Goal: Task Accomplishment & Management: Manage account settings

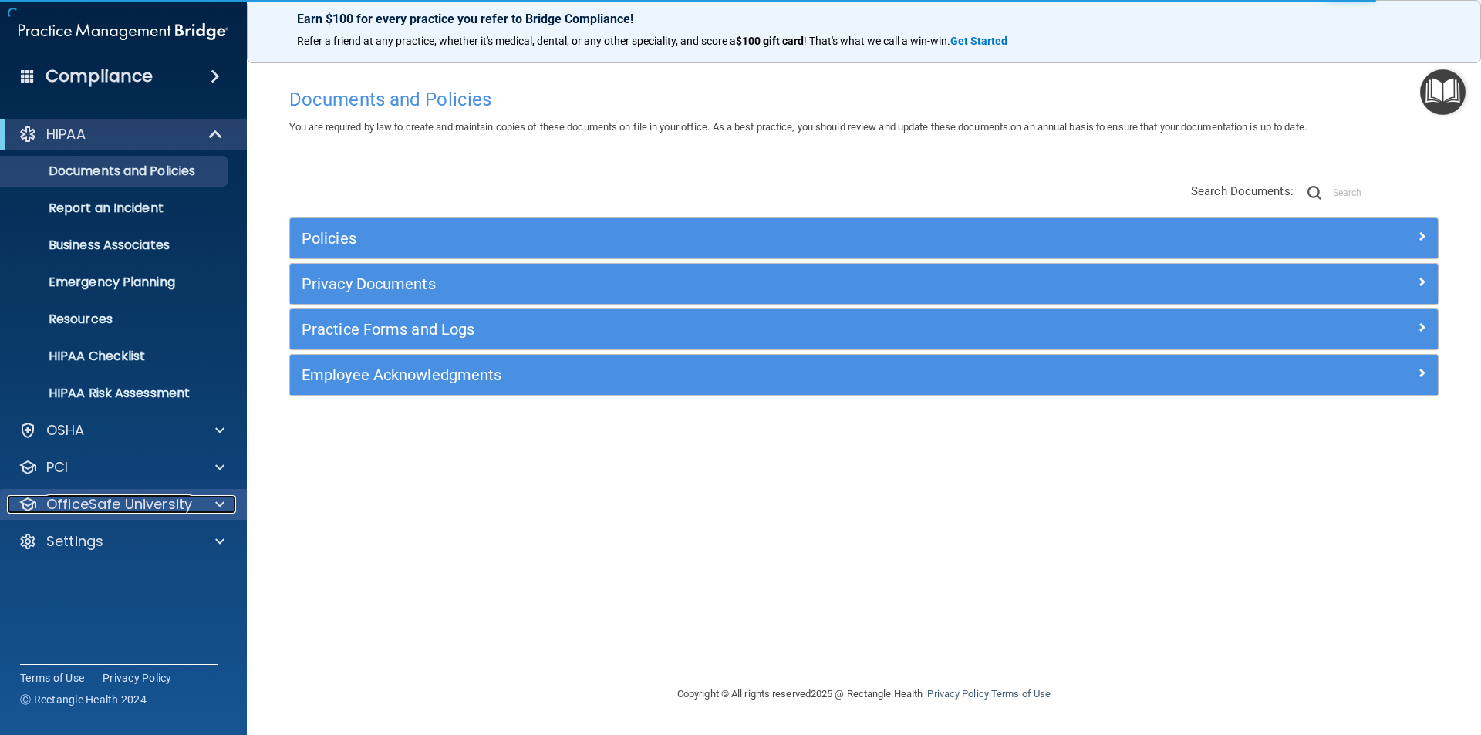
click at [208, 497] on div at bounding box center [217, 504] width 39 height 19
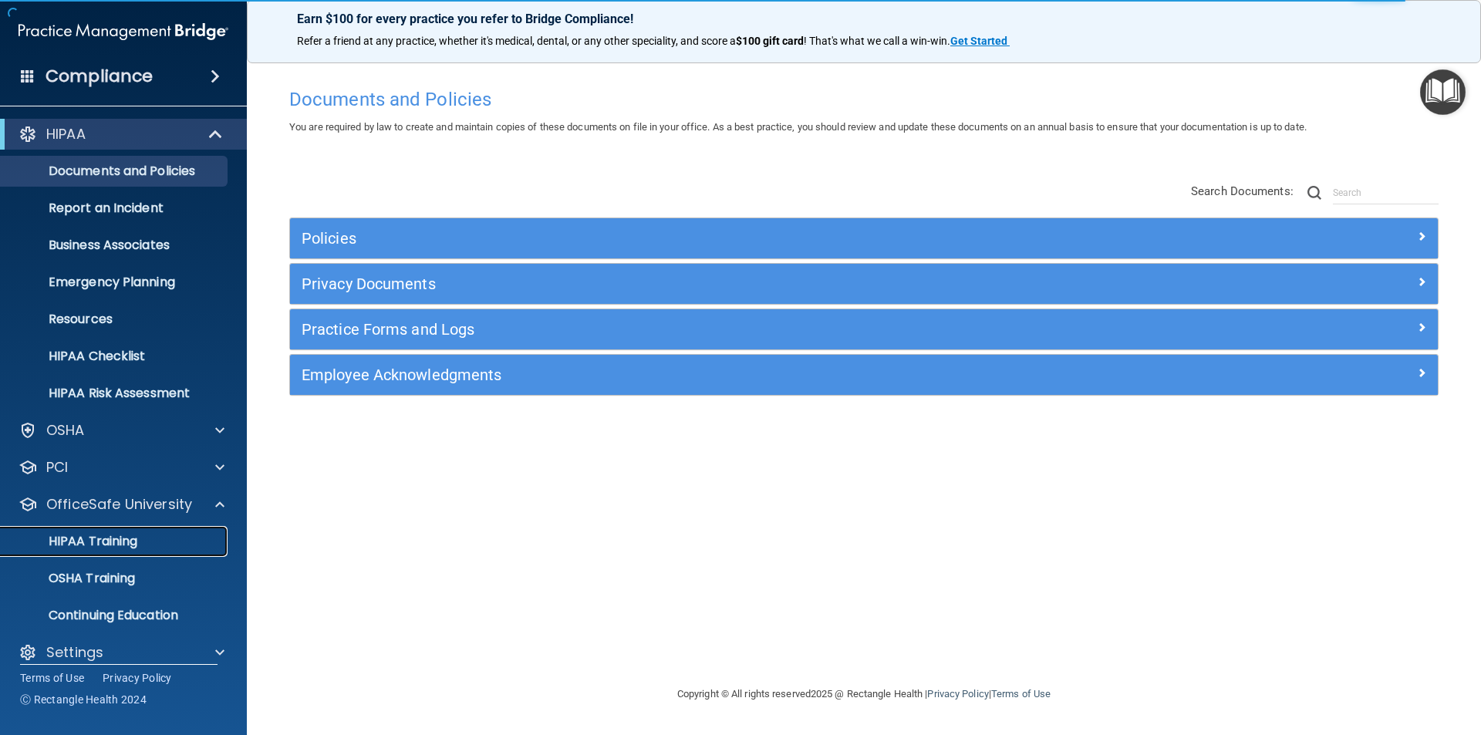
click at [141, 537] on div "HIPAA Training" at bounding box center [115, 541] width 211 height 15
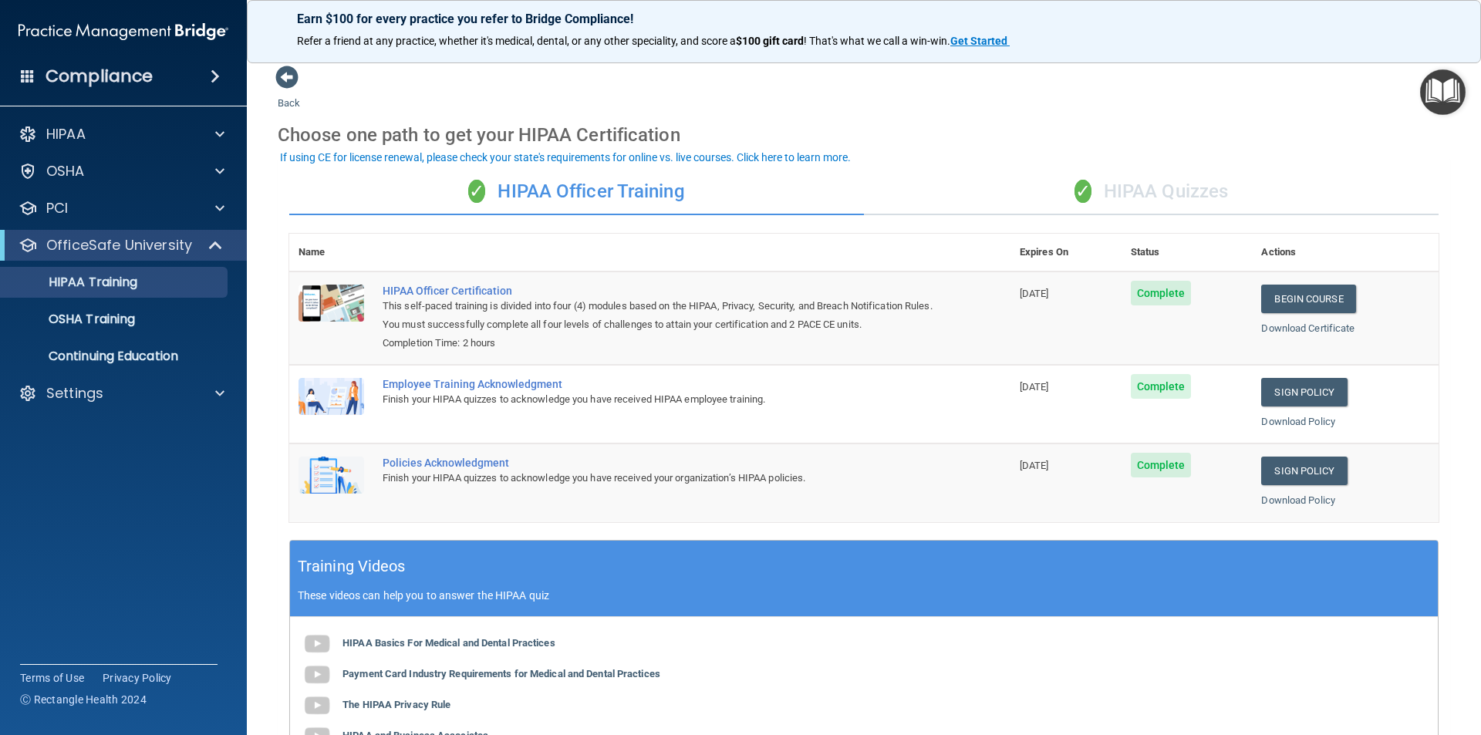
click at [1191, 188] on div "✓ HIPAA Quizzes" at bounding box center [1151, 192] width 575 height 46
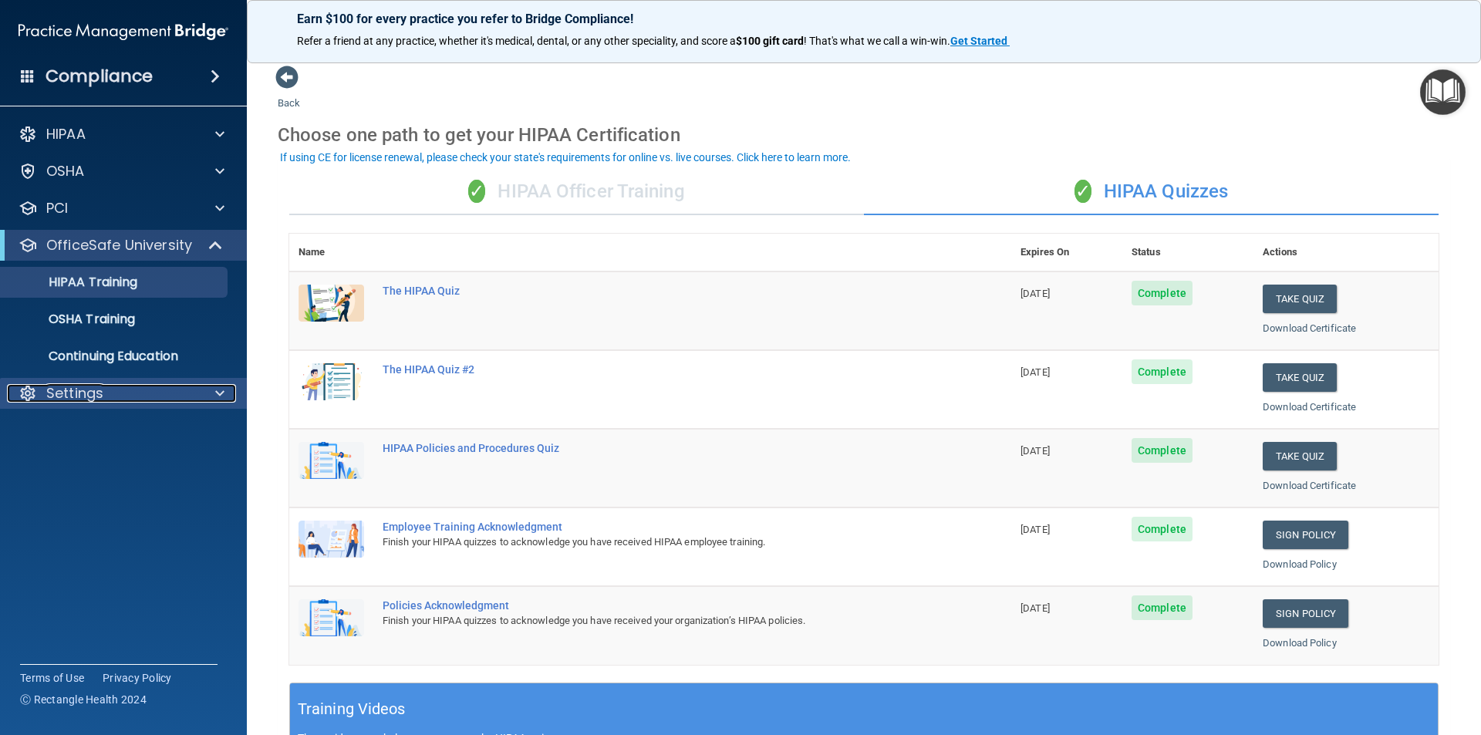
click at [157, 389] on div "Settings" at bounding box center [102, 393] width 191 height 19
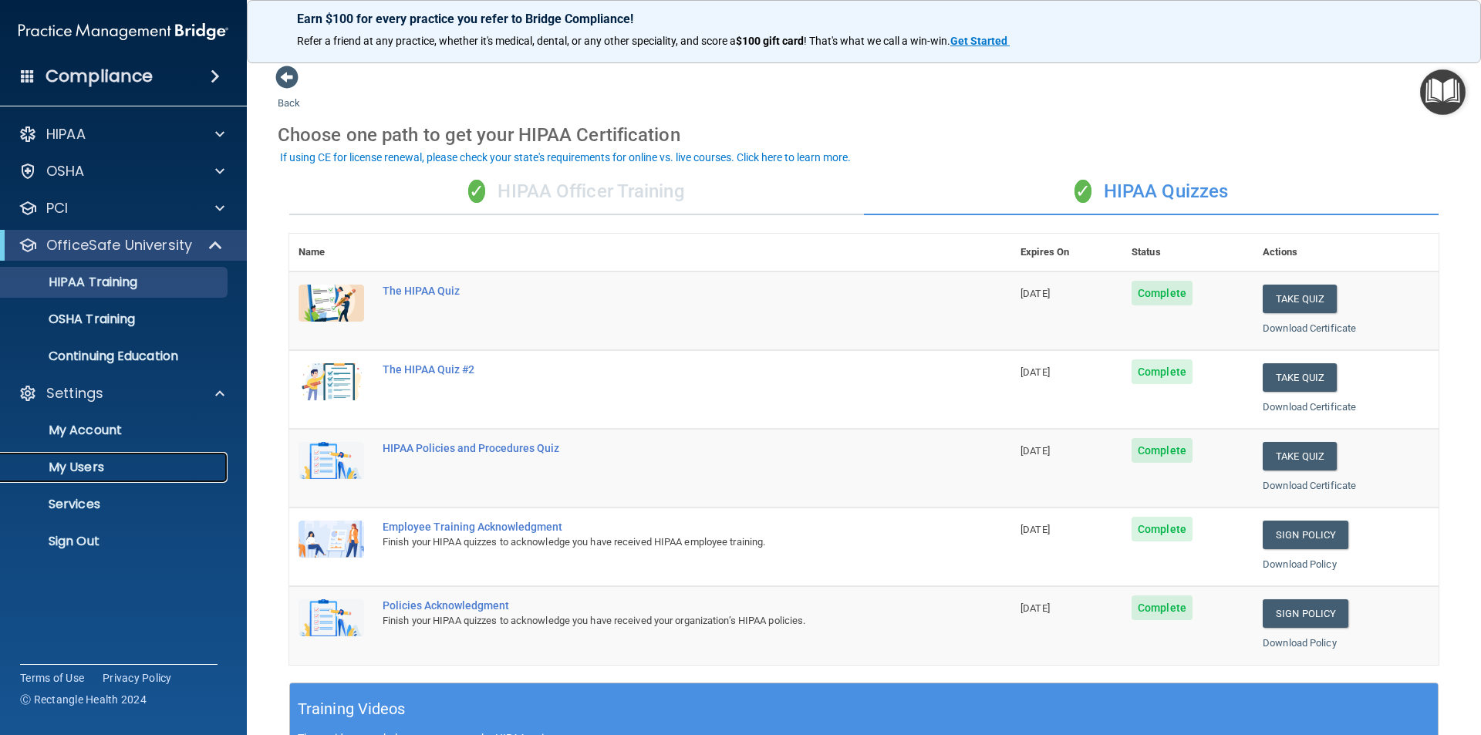
click at [116, 475] on link "My Users" at bounding box center [106, 467] width 243 height 31
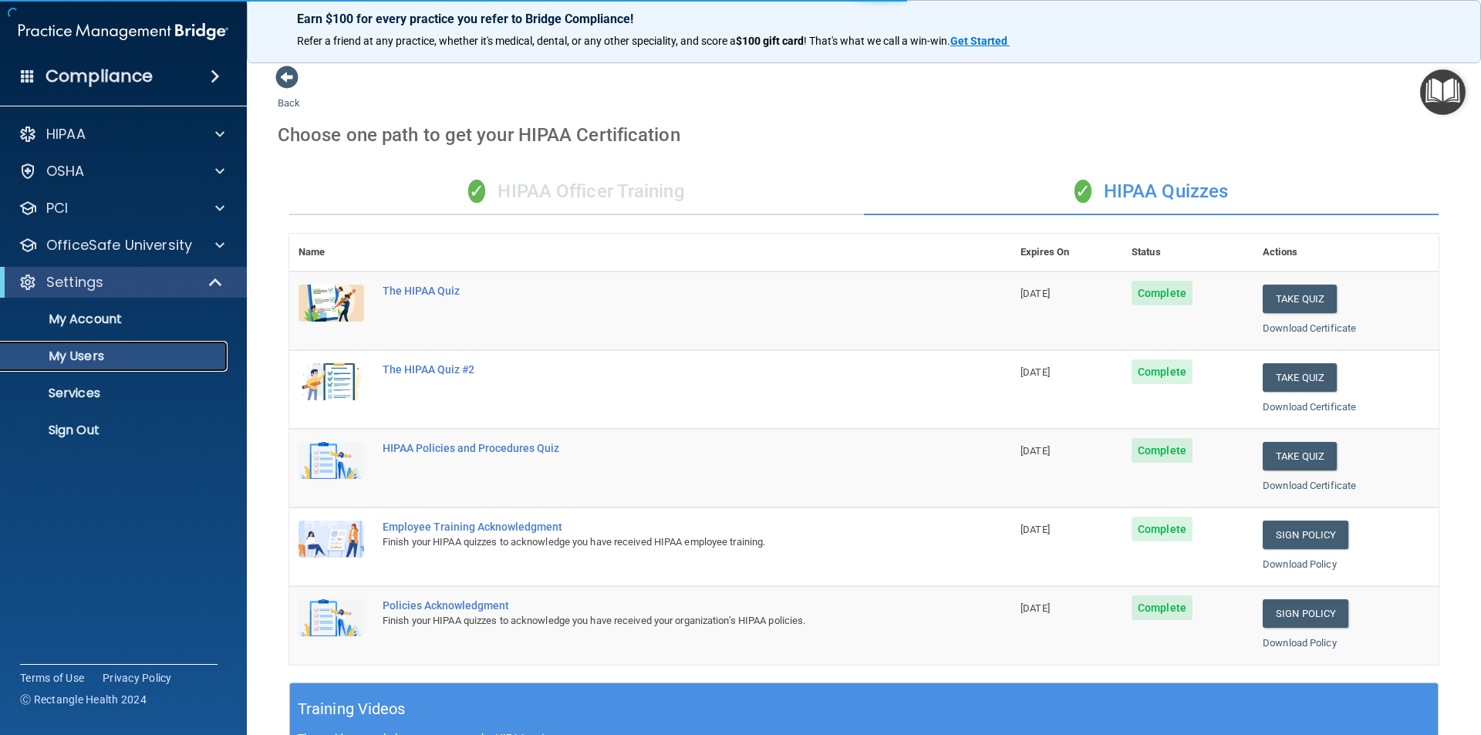
select select "20"
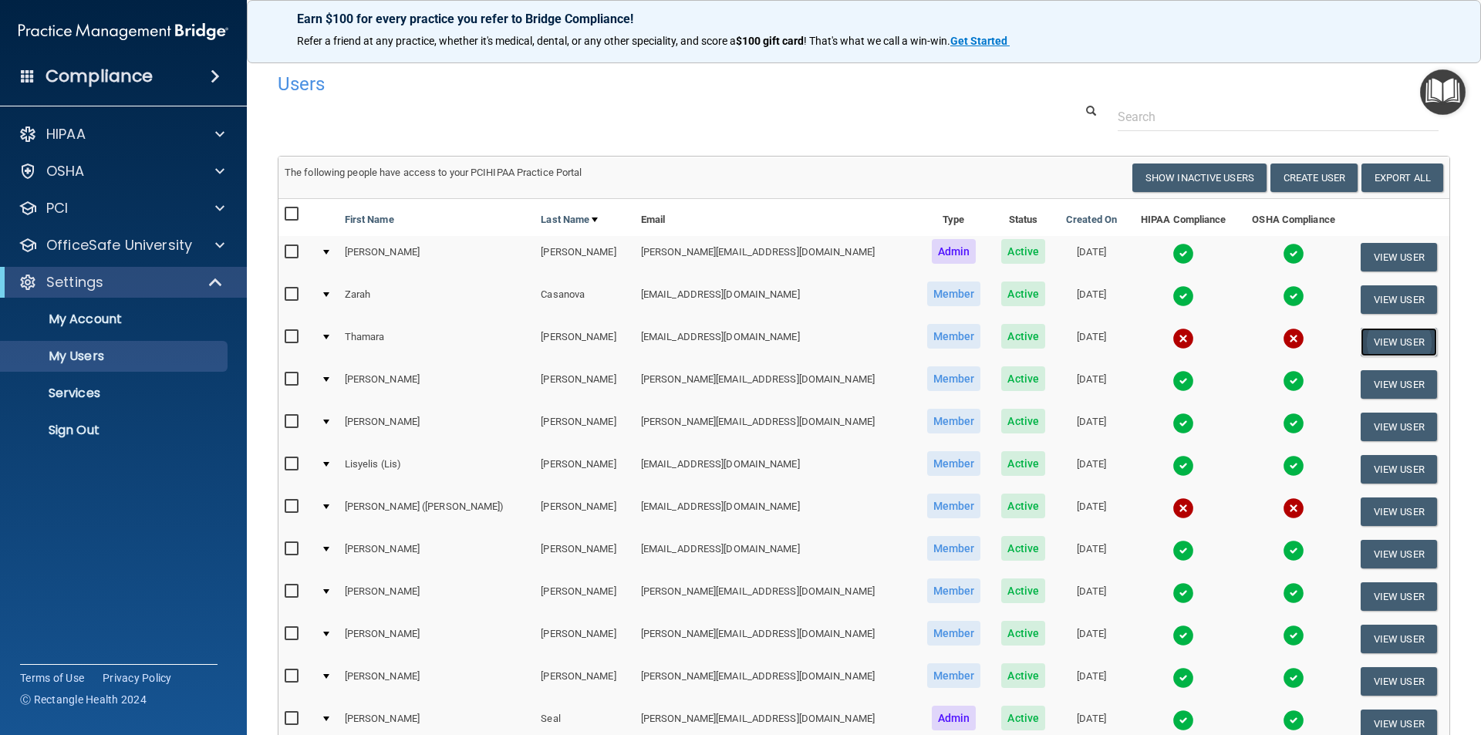
click at [1377, 342] on button "View User" at bounding box center [1398, 342] width 76 height 29
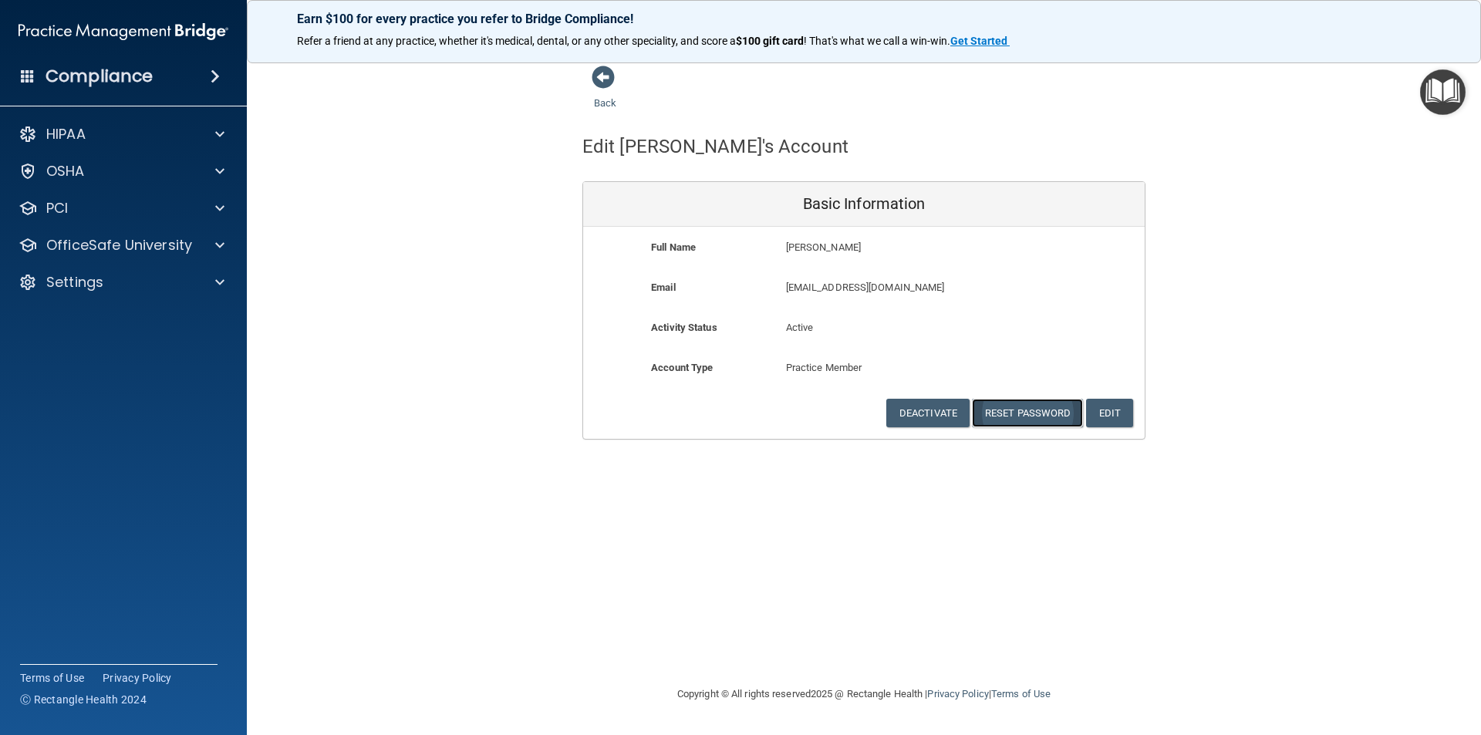
click at [1035, 411] on button "Reset Password" at bounding box center [1027, 413] width 111 height 29
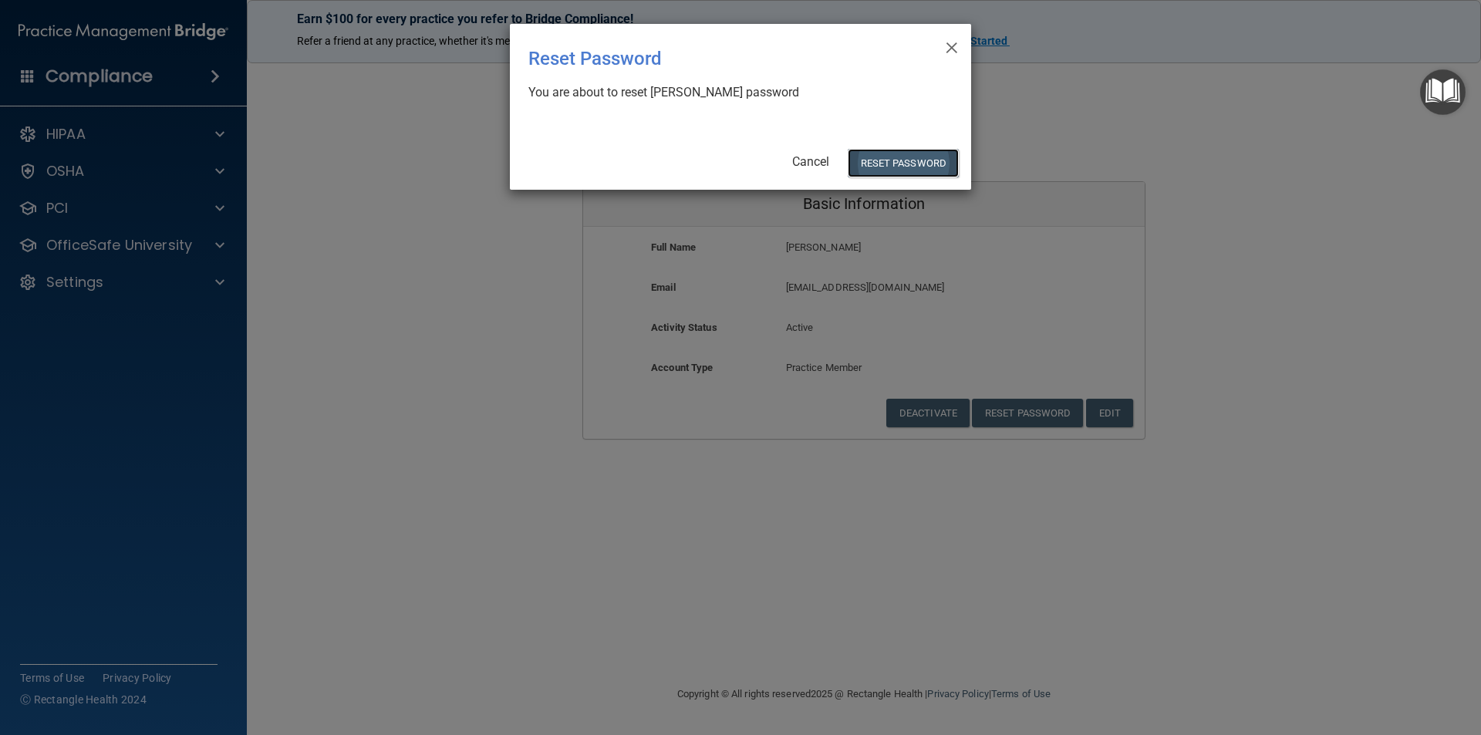
click at [918, 156] on button "Reset Password" at bounding box center [902, 163] width 111 height 29
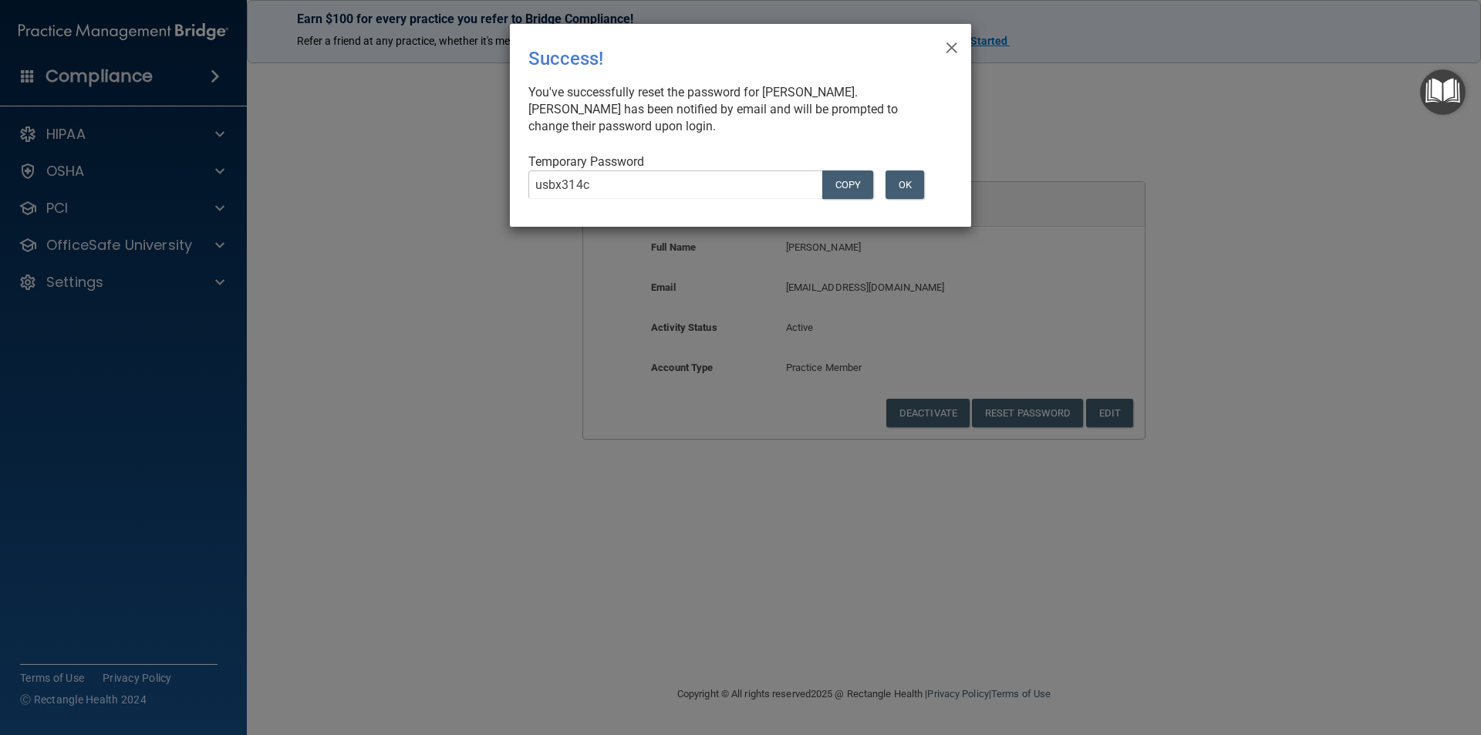
click at [395, 151] on div "× Close Success! You've successfully reset the password for [PERSON_NAME]. [PER…" at bounding box center [740, 367] width 1481 height 735
